Goal: Task Accomplishment & Management: Complete application form

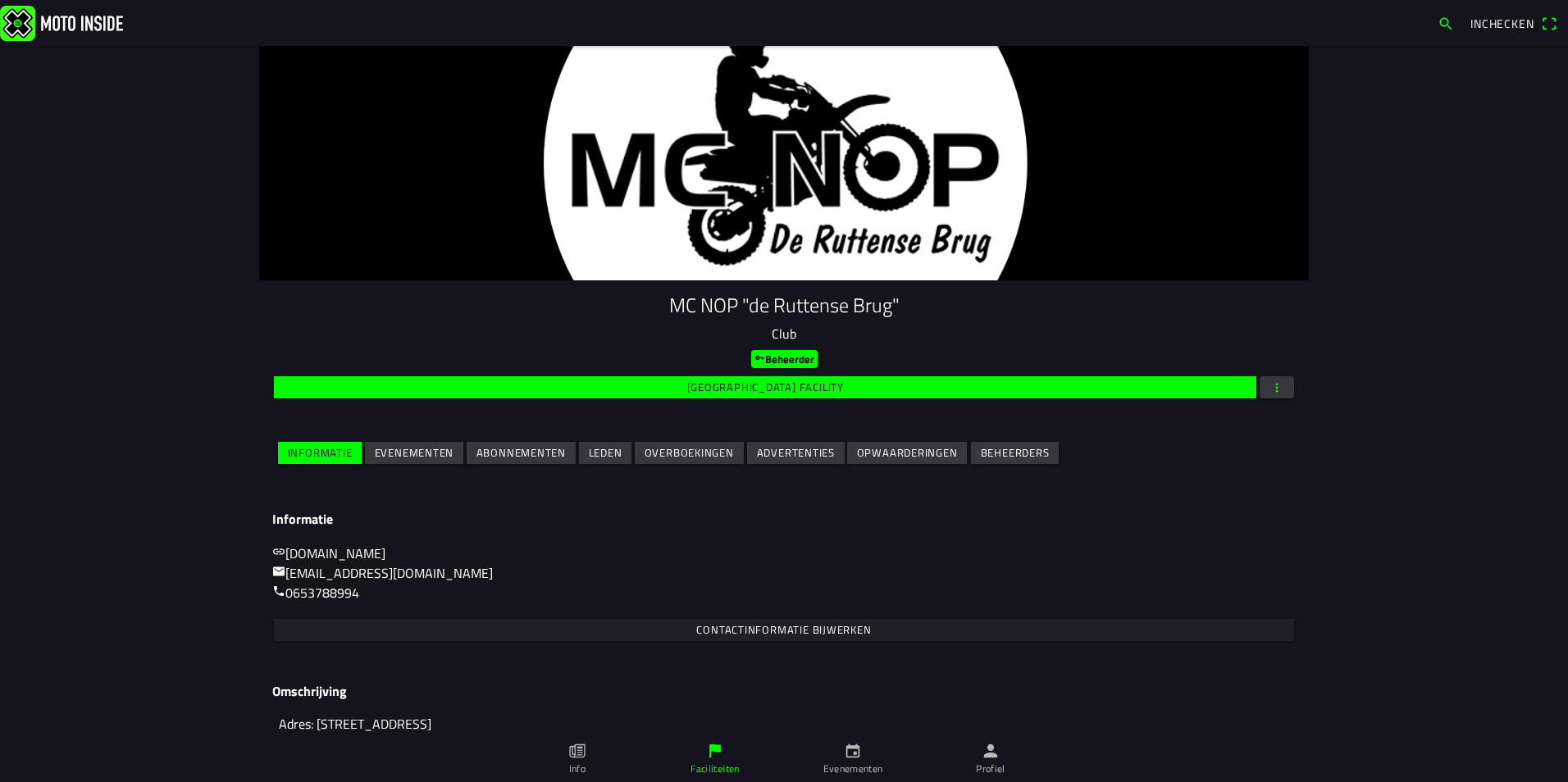
click at [0, 0] on slot "Leden" at bounding box center [0, 0] width 0 height 0
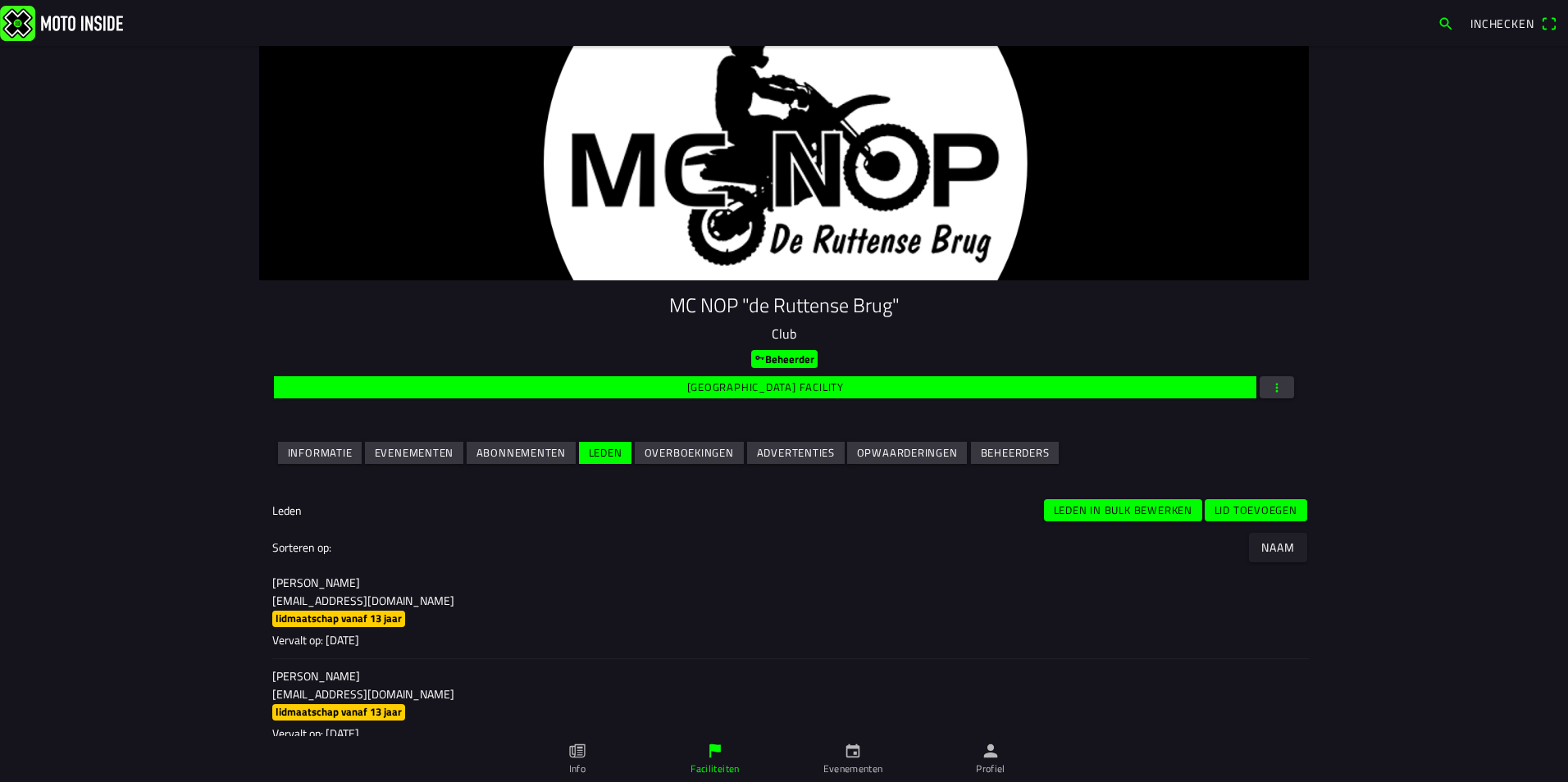
click at [0, 0] on slot "Lid toevoegen" at bounding box center [0, 0] width 0 height 0
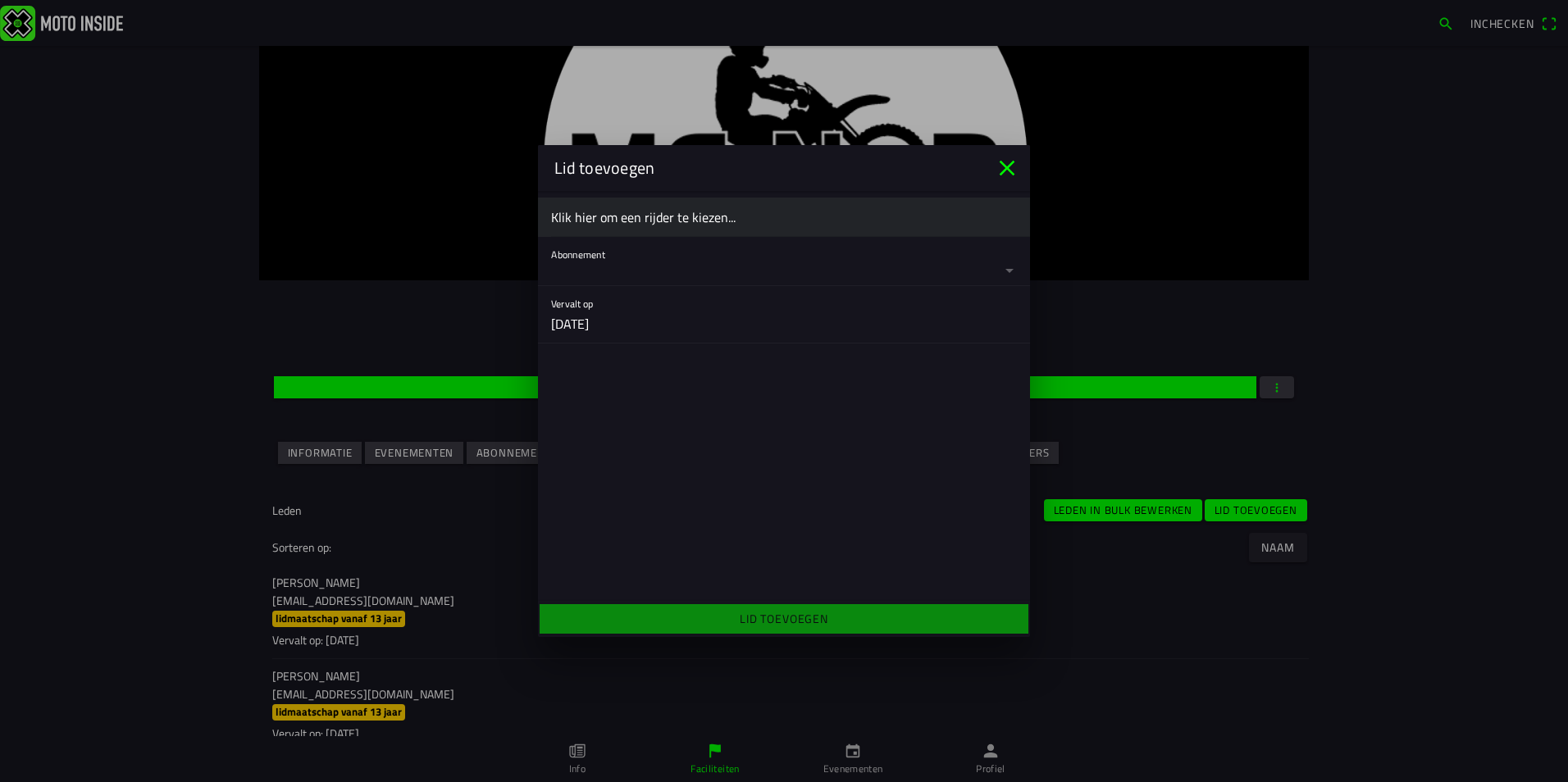
click at [727, 221] on ion-label "Klik hier om een rijder te kiezen..." at bounding box center [784, 217] width 466 height 20
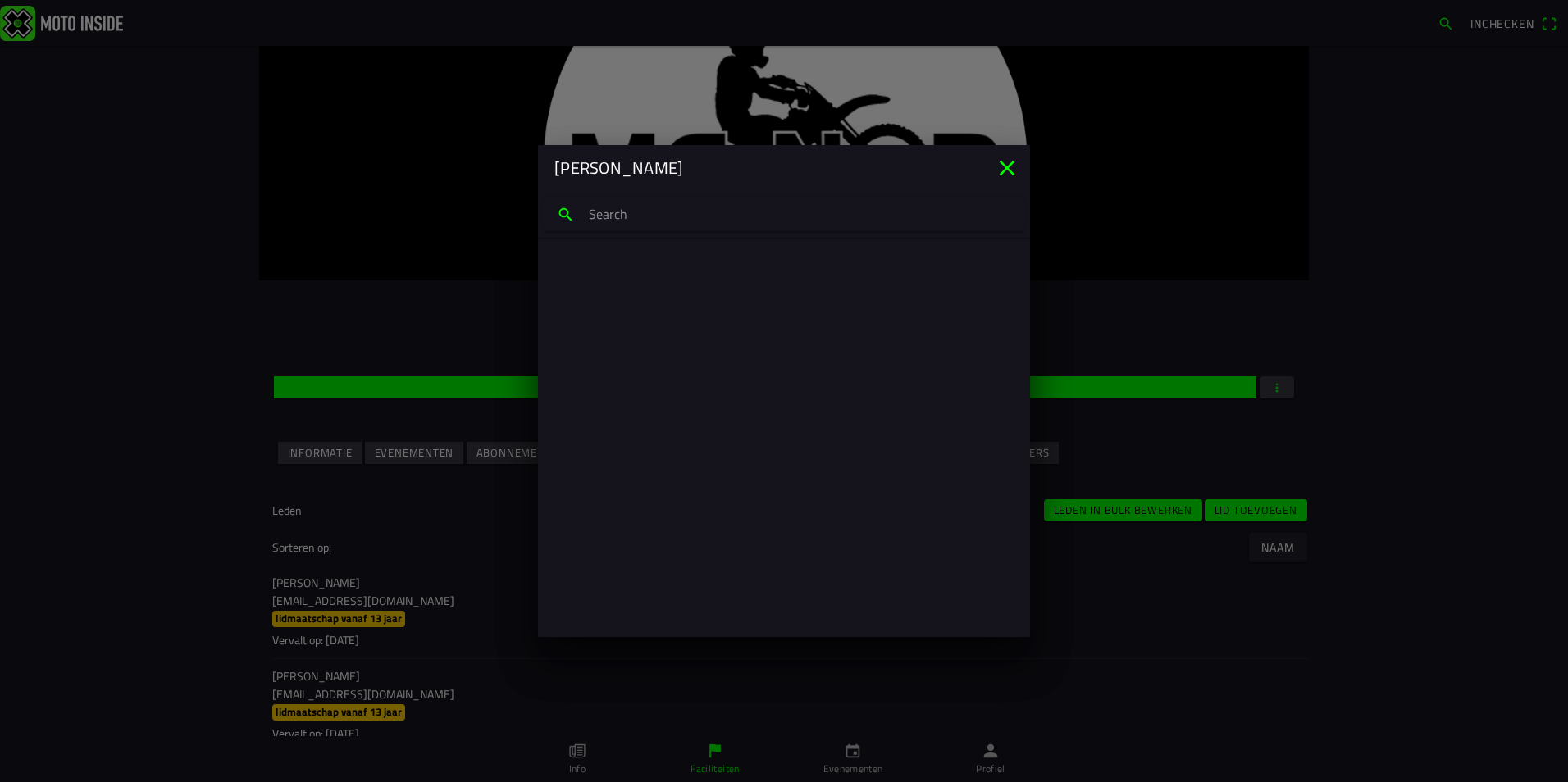
click at [730, 222] on input "search text" at bounding box center [784, 214] width 480 height 34
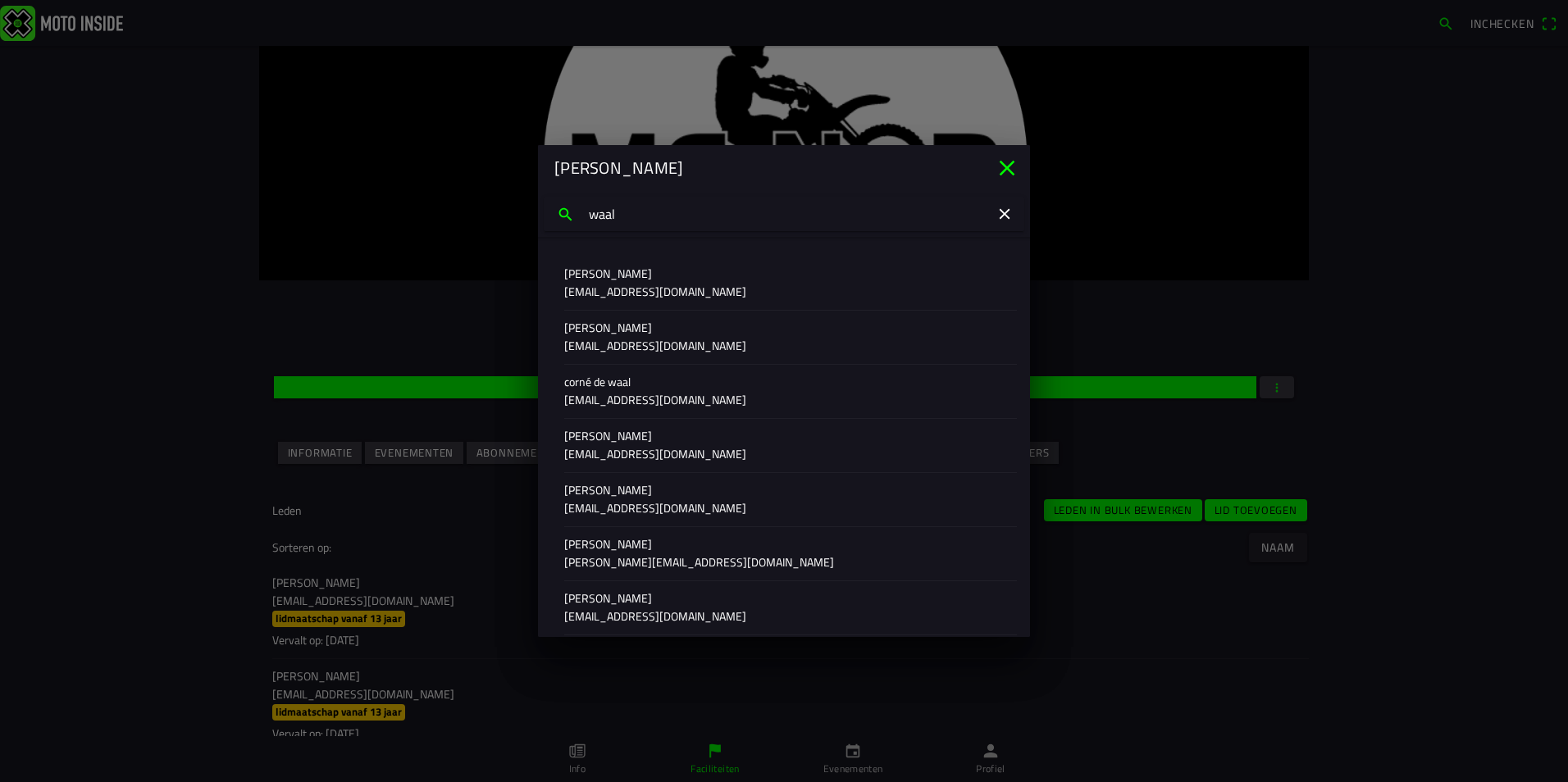
drag, startPoint x: 615, startPoint y: 212, endPoint x: 553, endPoint y: 212, distance: 62.0
click at [553, 212] on input "waal" at bounding box center [784, 214] width 480 height 34
click at [607, 217] on input "micha" at bounding box center [784, 214] width 480 height 34
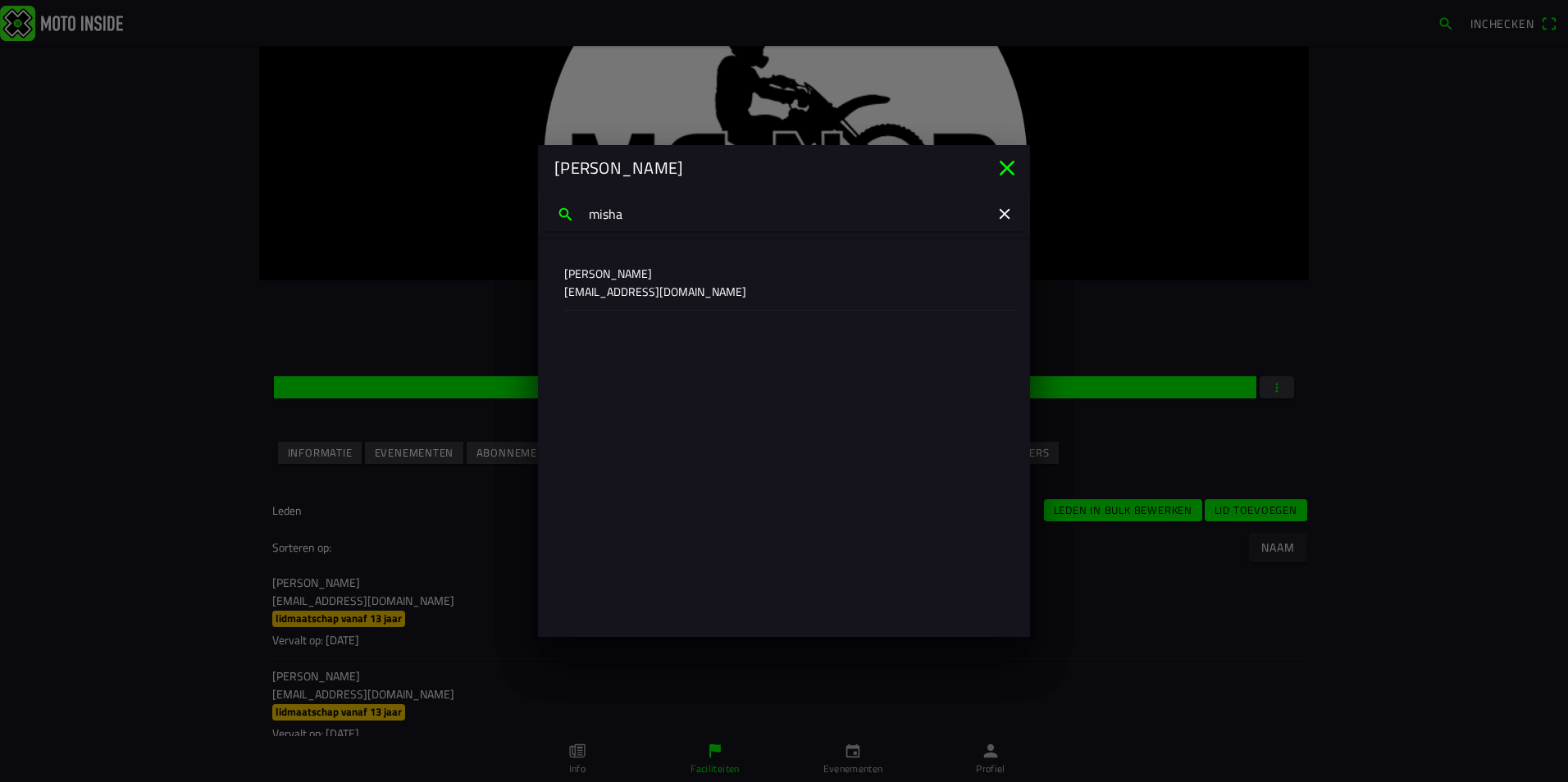
click at [634, 210] on input "misha" at bounding box center [784, 214] width 480 height 34
type input "m"
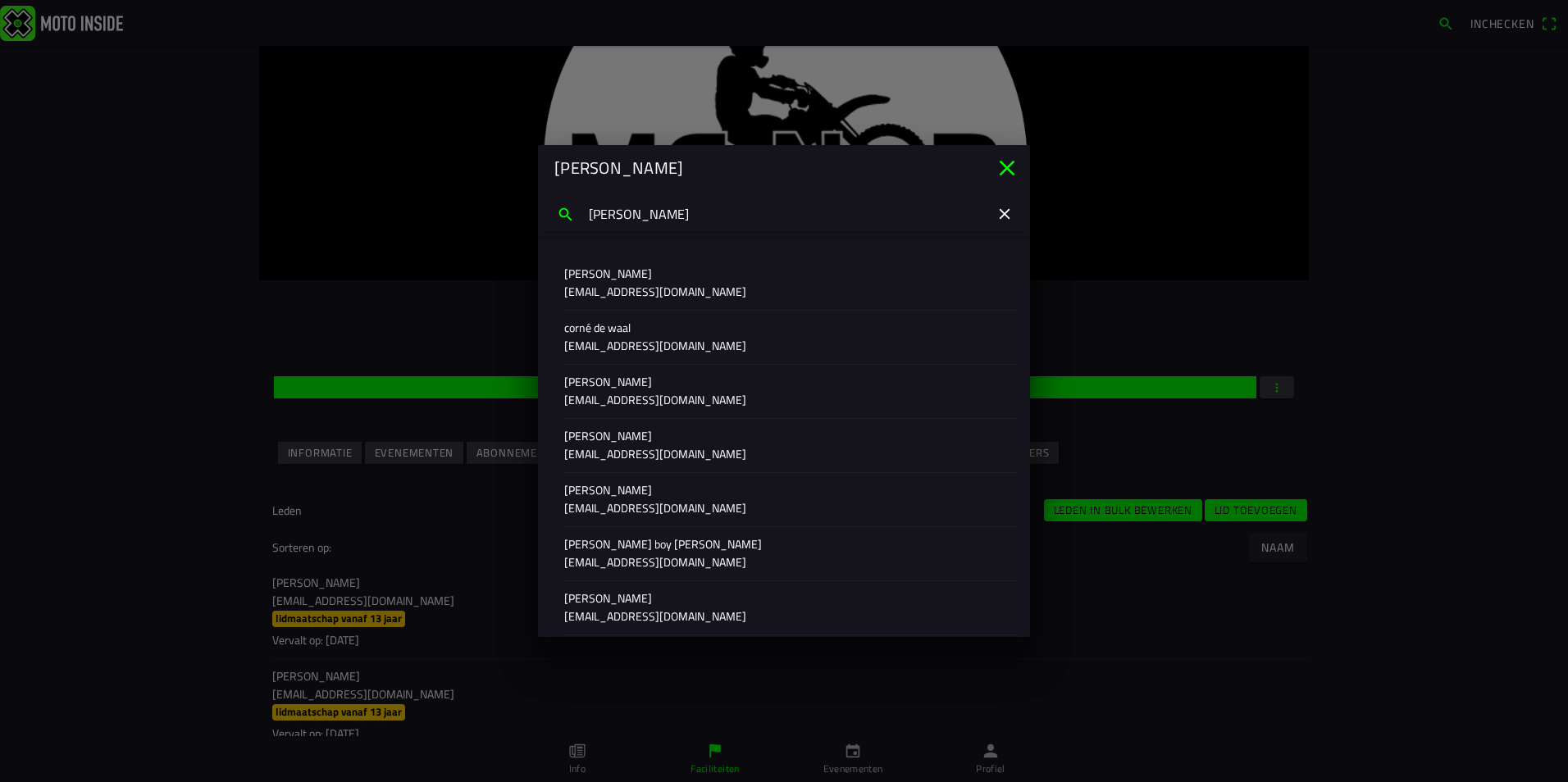
type input "[PERSON_NAME]"
click at [630, 548] on p "[PERSON_NAME] boy [PERSON_NAME]" at bounding box center [784, 544] width 439 height 16
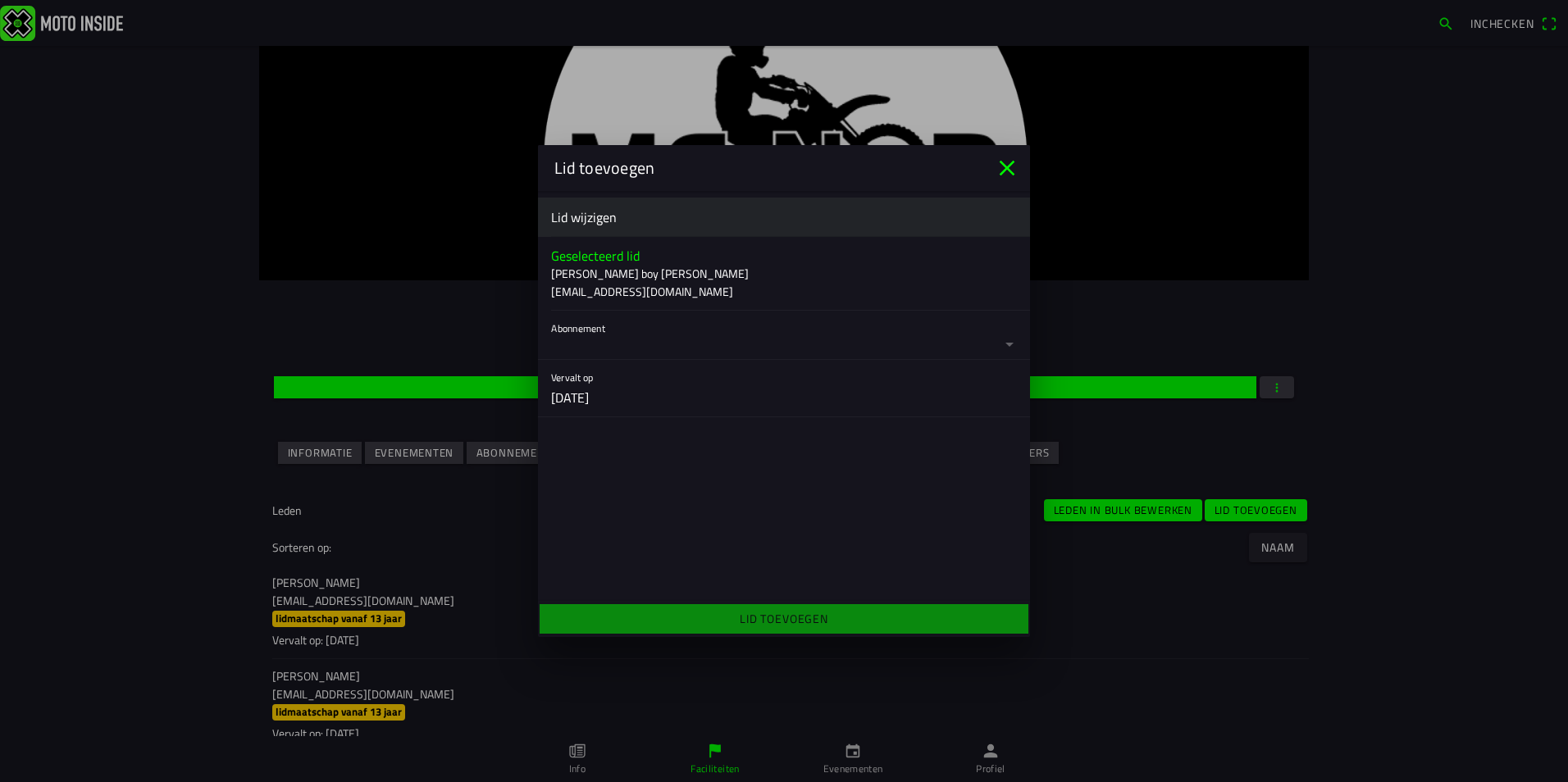
click at [665, 344] on button "button" at bounding box center [790, 335] width 479 height 48
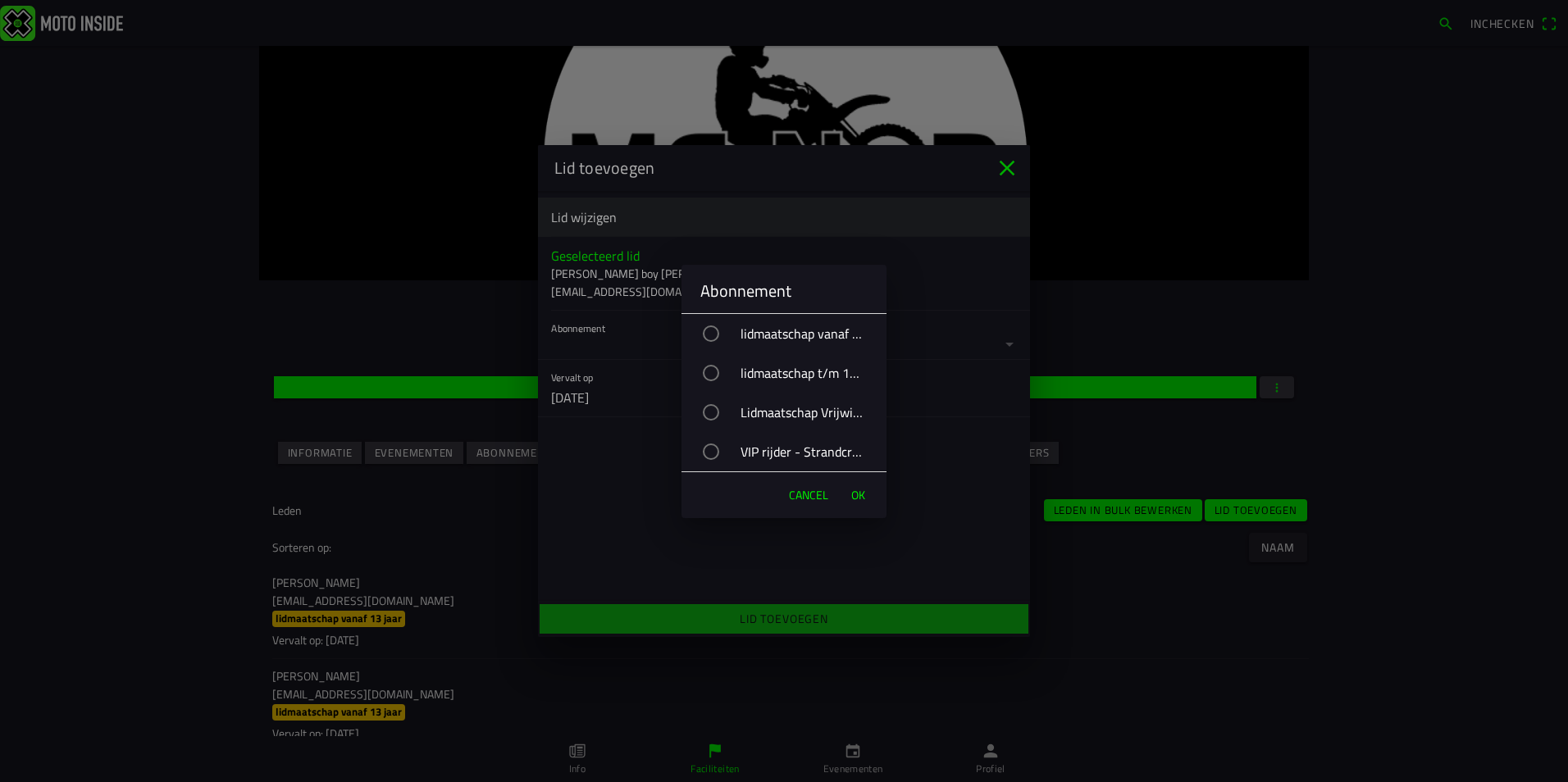
click at [792, 452] on div "VIP rijder - Strandcross" at bounding box center [792, 452] width 189 height 41
click at [859, 496] on span "OK" at bounding box center [858, 495] width 14 height 16
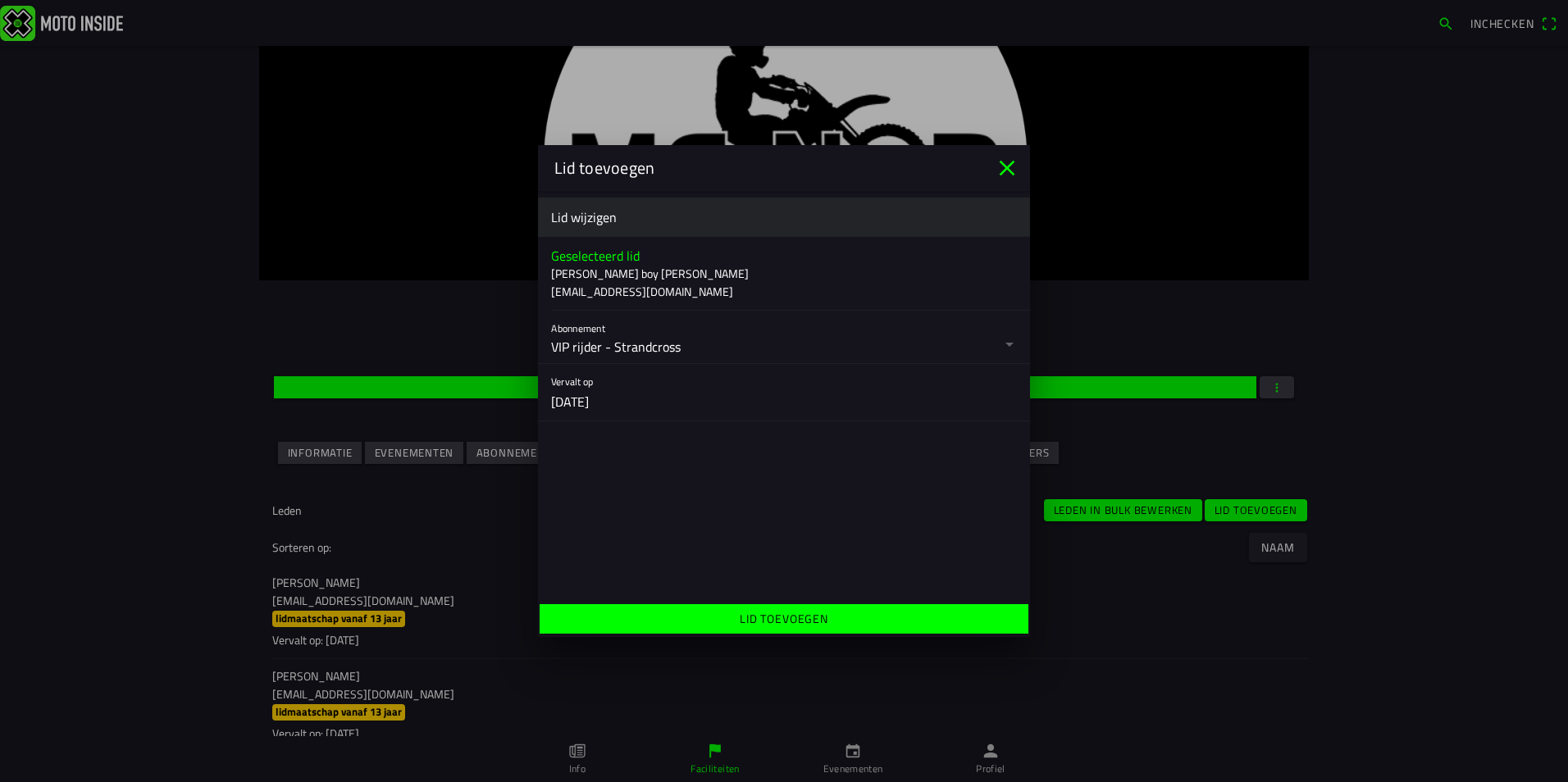
click at [841, 617] on span "Lid toevoegen" at bounding box center [784, 619] width 463 height 30
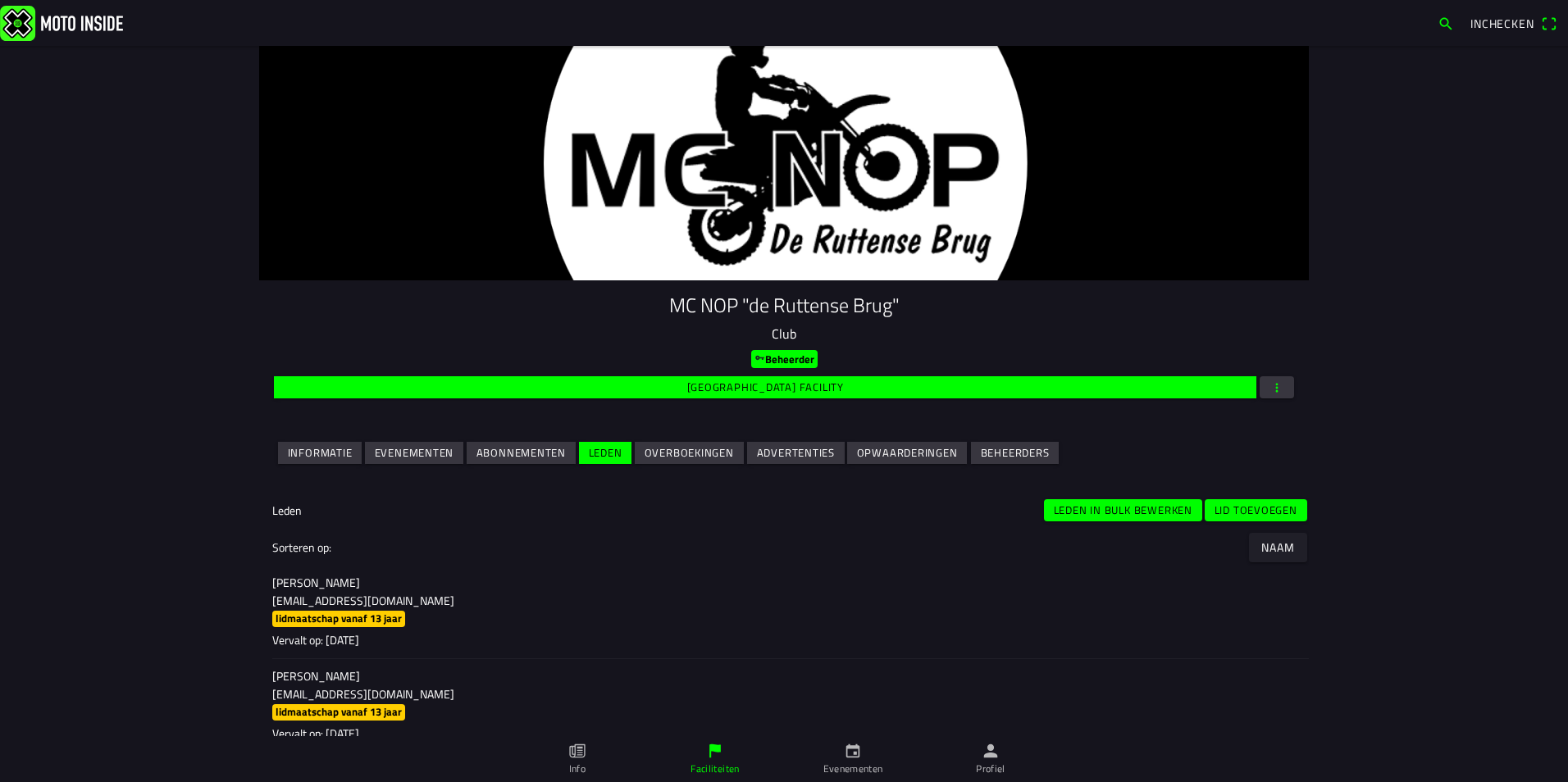
click at [0, 0] on slot "Lid toevoegen" at bounding box center [0, 0] width 0 height 0
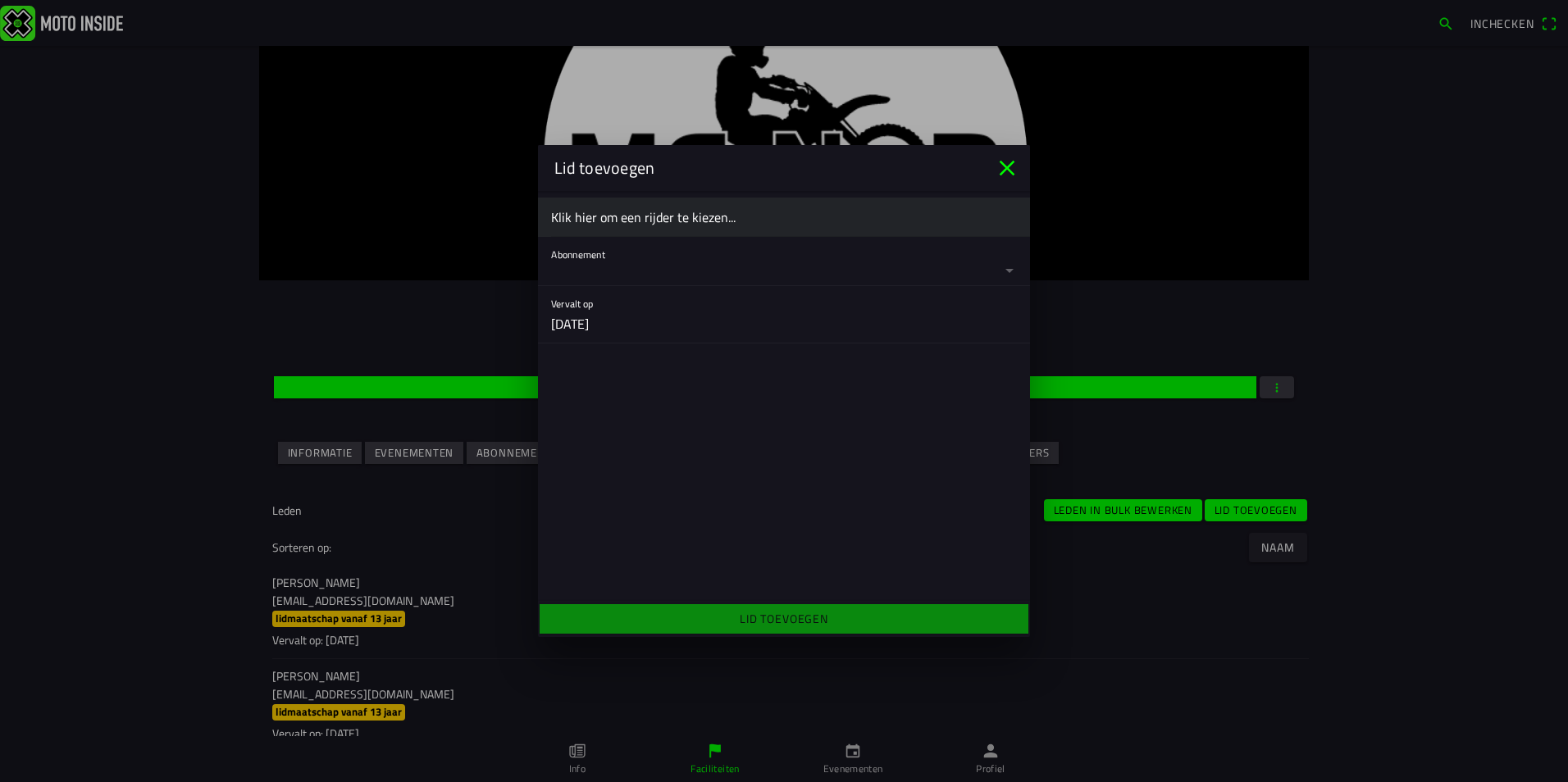
click at [583, 208] on ion-label "Klik hier om een rijder te kiezen..." at bounding box center [784, 217] width 466 height 20
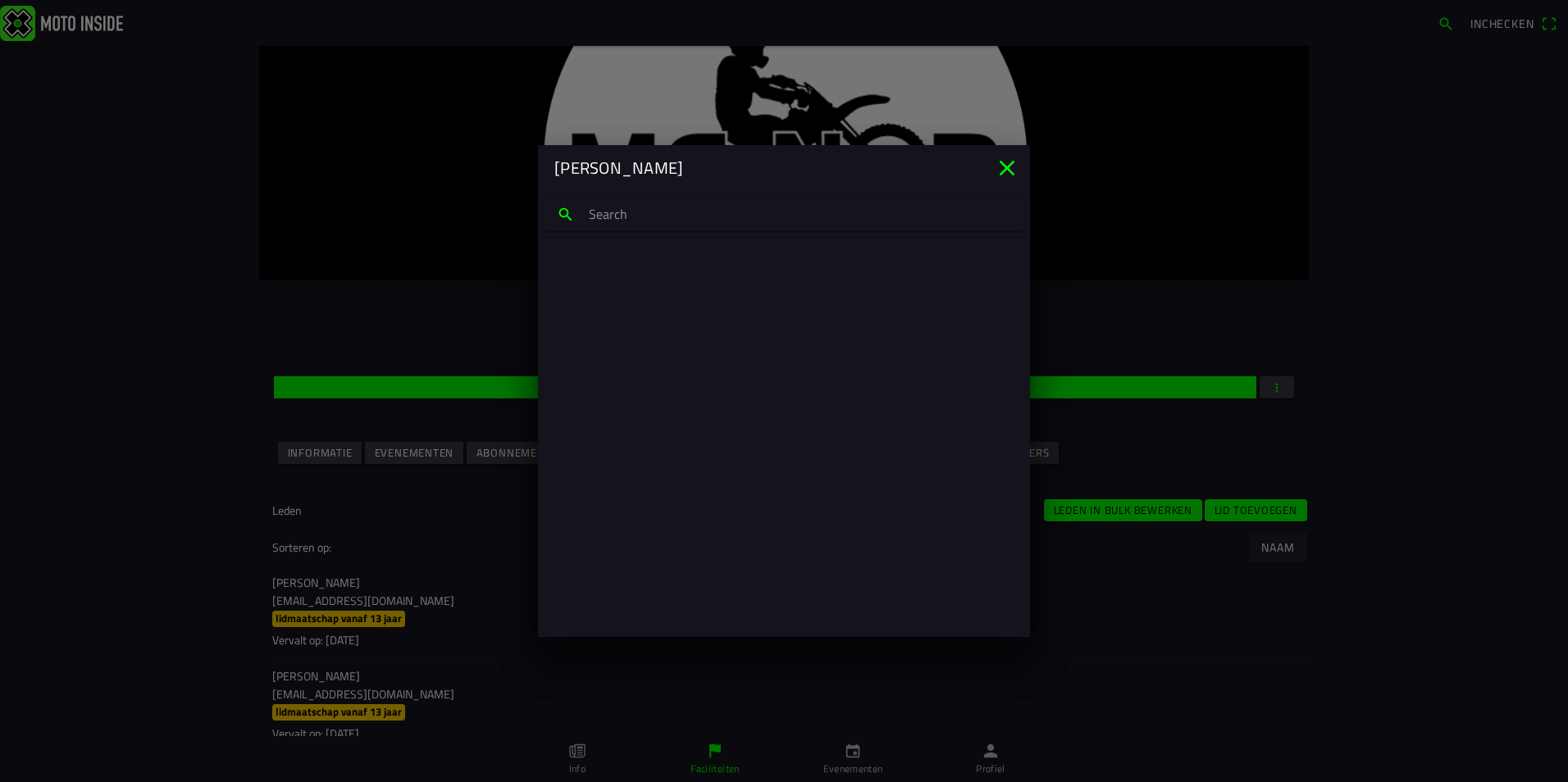
click at [602, 217] on input "search text" at bounding box center [784, 214] width 480 height 34
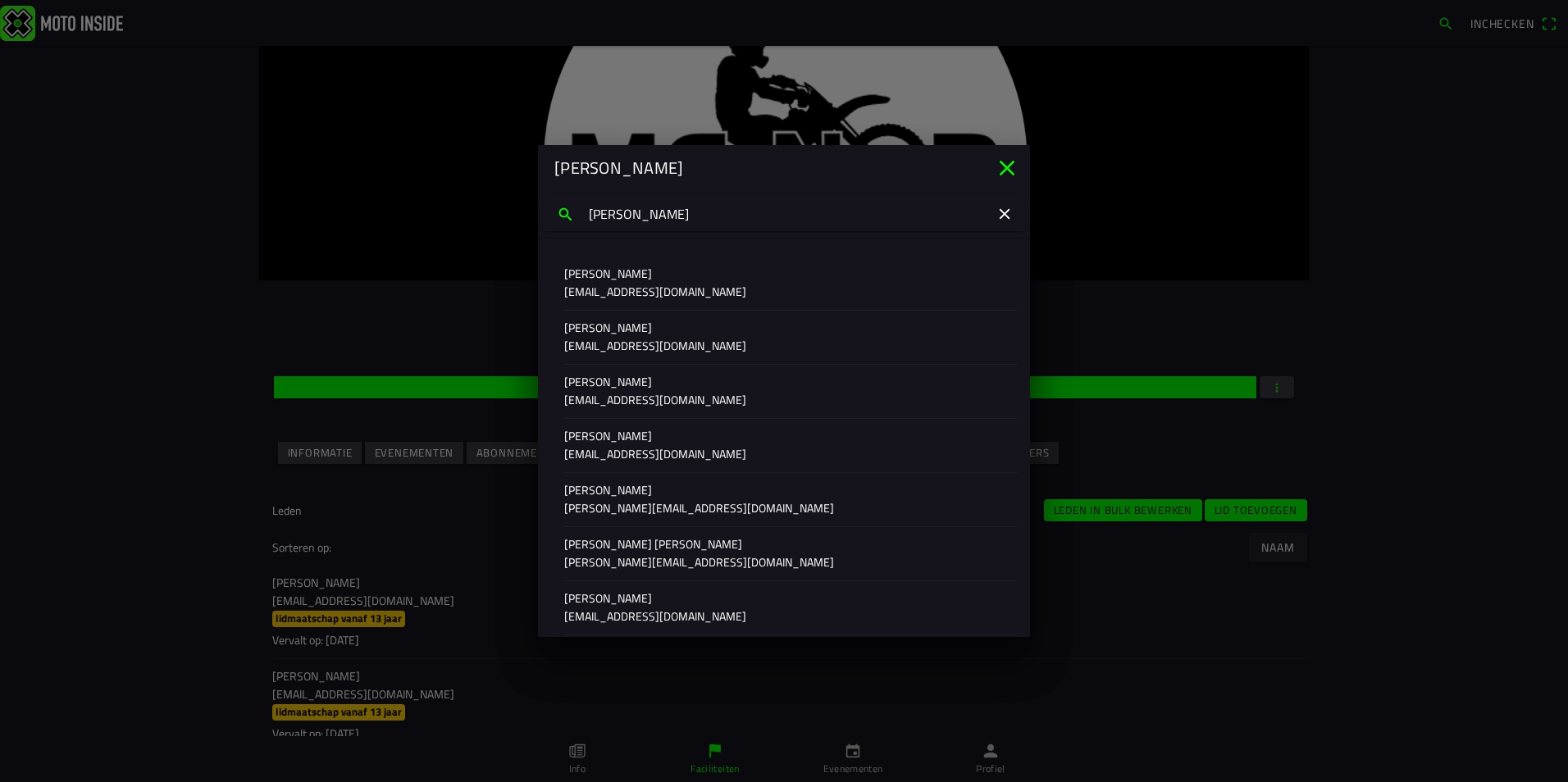
type input "[PERSON_NAME]"
click at [601, 400] on p "[EMAIL_ADDRESS][DOMAIN_NAME]" at bounding box center [784, 400] width 439 height 16
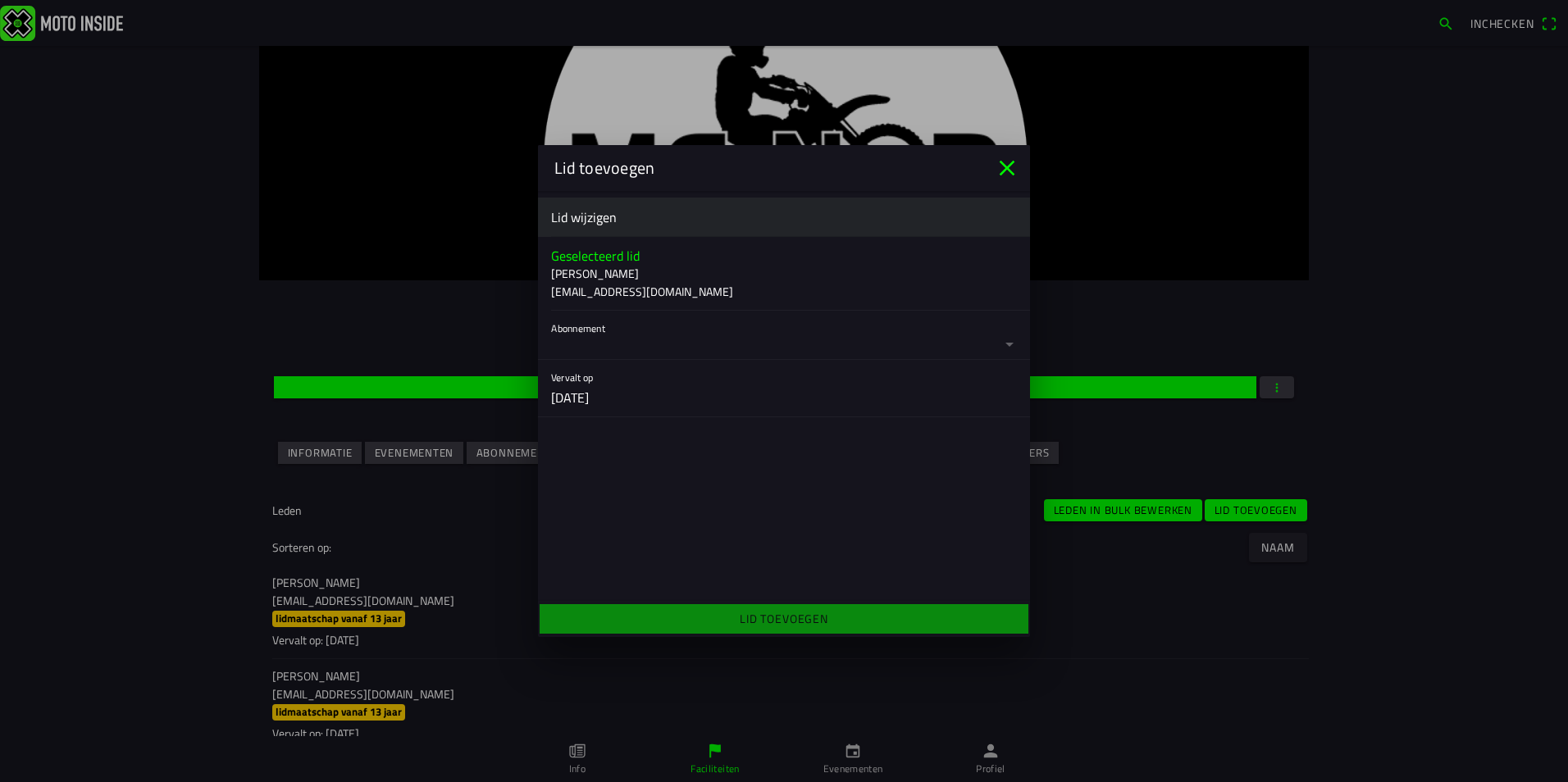
click at [572, 345] on button "button" at bounding box center [790, 335] width 479 height 48
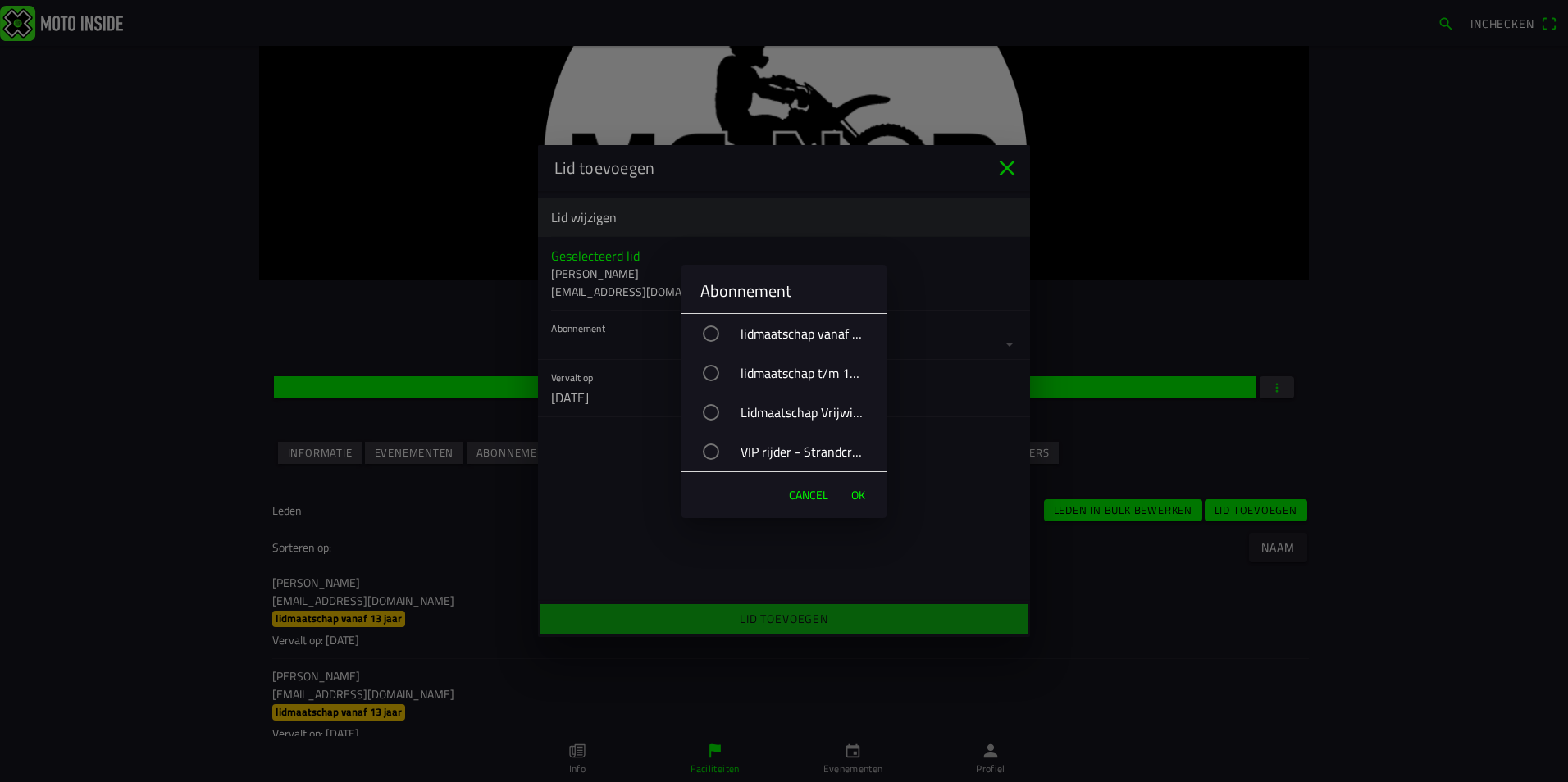
click at [714, 446] on div "button" at bounding box center [711, 452] width 16 height 16
click at [857, 490] on span "OK" at bounding box center [858, 495] width 14 height 16
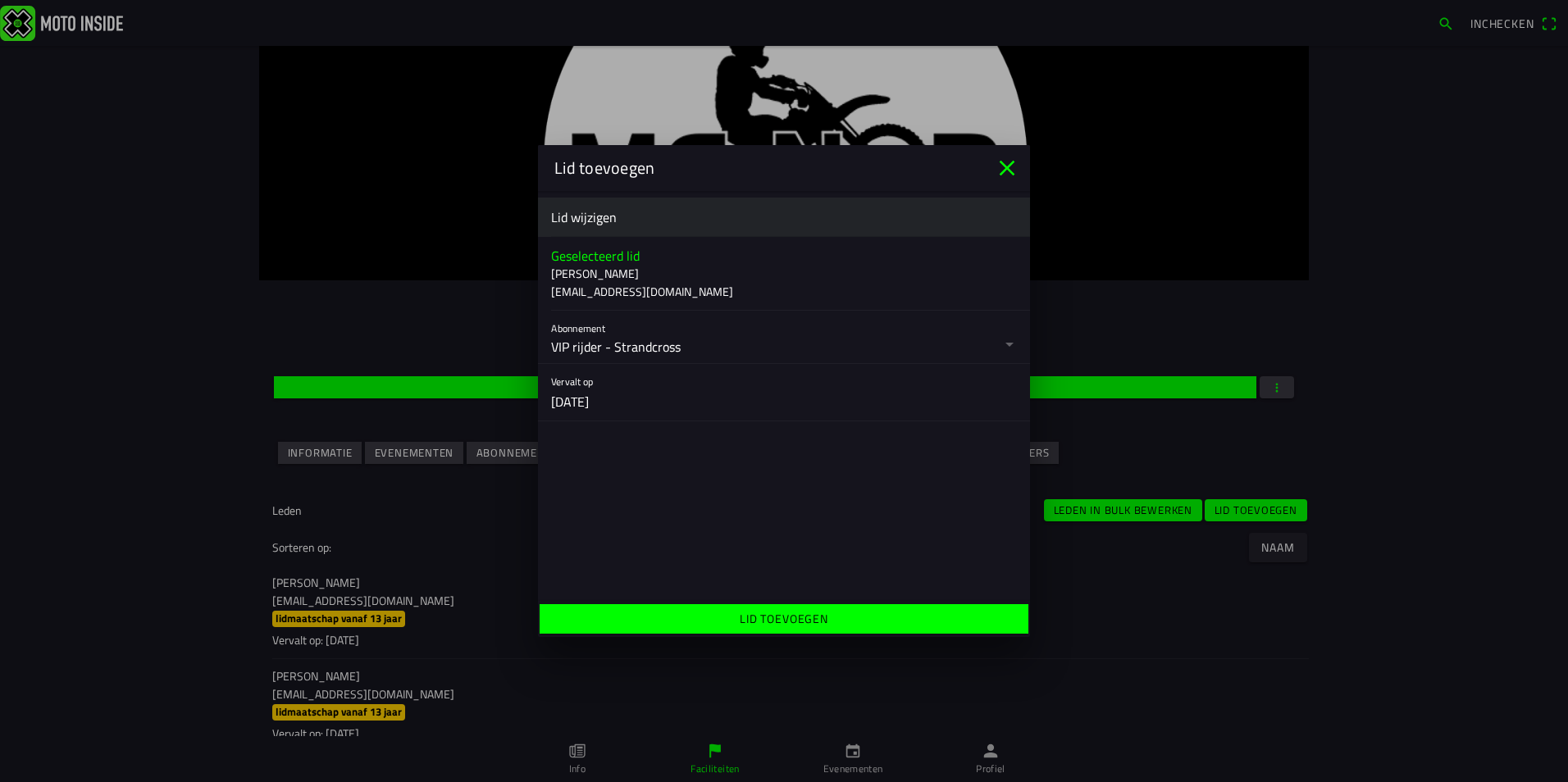
click at [826, 625] on ion-label "Lid toevoegen" at bounding box center [784, 618] width 89 height 17
